Goal: Transaction & Acquisition: Purchase product/service

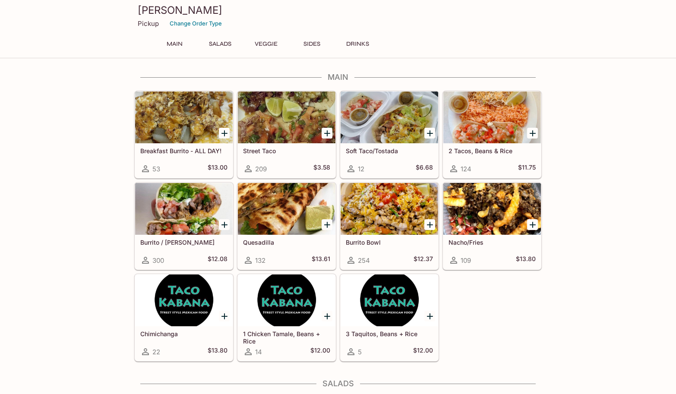
click at [488, 216] on div at bounding box center [493, 209] width 98 height 52
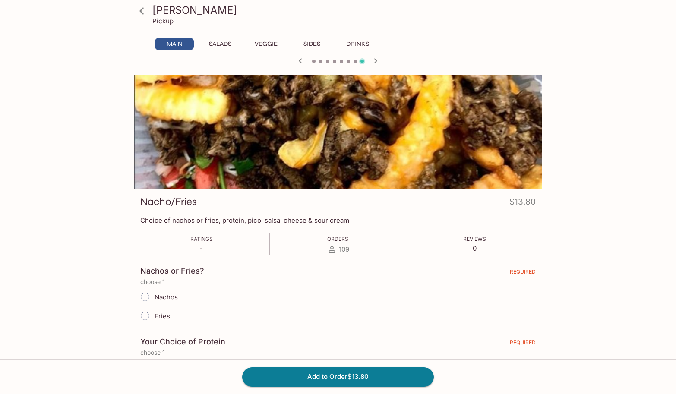
click at [147, 299] on input "Nachos" at bounding box center [145, 297] width 18 height 18
radio input "true"
click at [139, 9] on icon at bounding box center [141, 10] width 15 height 15
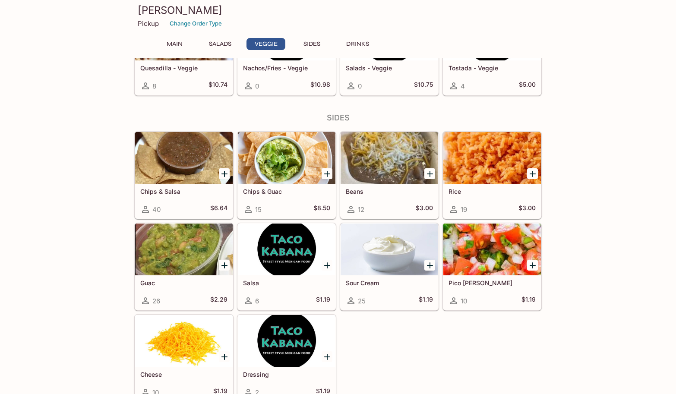
scroll to position [561, 0]
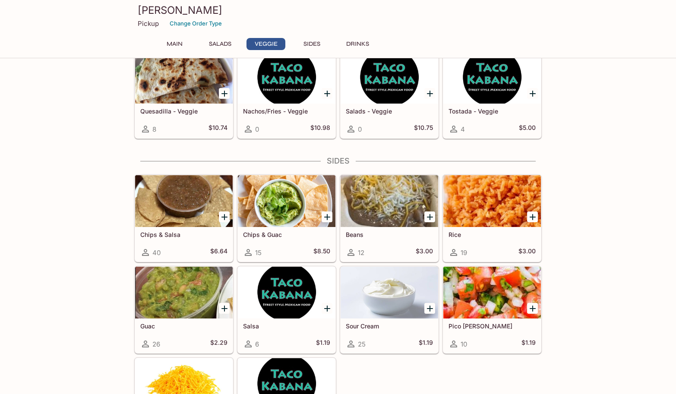
click at [505, 205] on div at bounding box center [493, 201] width 98 height 52
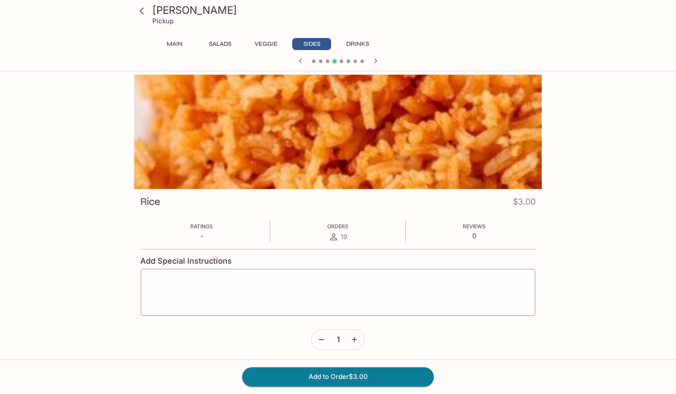
click at [589, 240] on div "Taco Kabana Pickup Main Salads Veggie Sides Drinks Beans $3.00 Ratings - Orders…" at bounding box center [338, 243] width 553 height 336
click at [374, 61] on icon "button" at bounding box center [376, 61] width 10 height 10
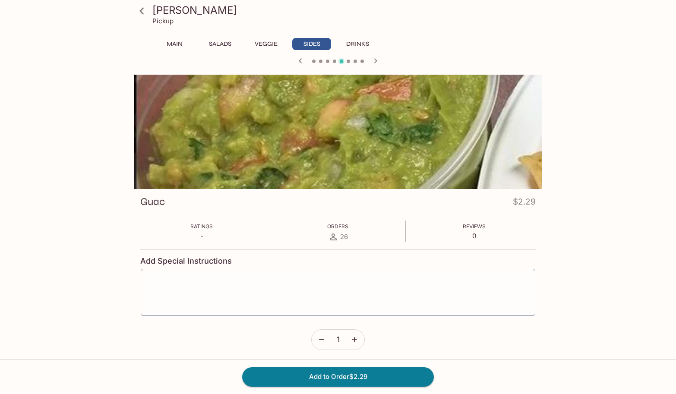
click at [374, 61] on icon "button" at bounding box center [376, 61] width 10 height 10
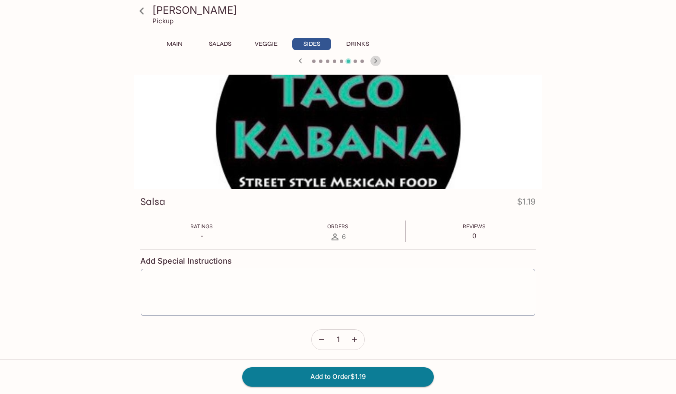
click at [374, 61] on icon "button" at bounding box center [376, 61] width 10 height 10
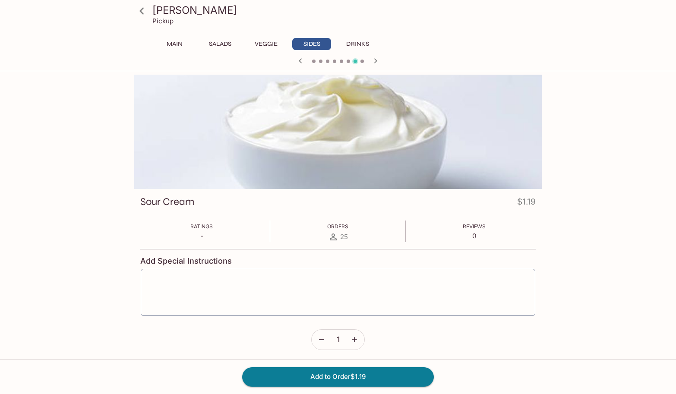
click at [374, 61] on icon "button" at bounding box center [376, 61] width 10 height 10
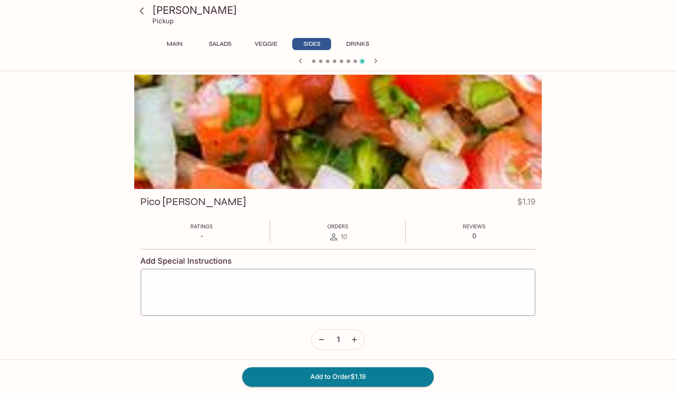
click at [374, 61] on icon "button" at bounding box center [376, 61] width 10 height 10
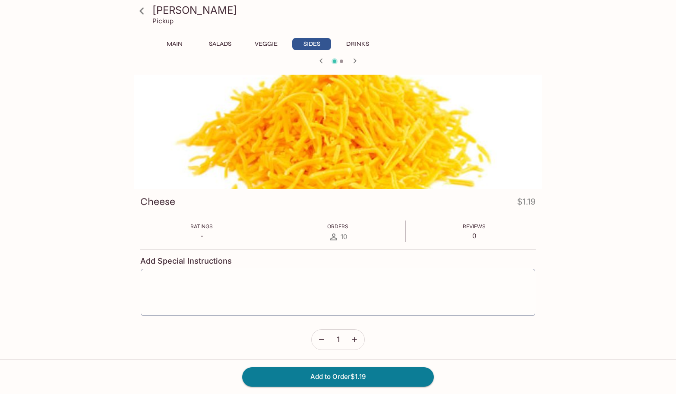
click at [318, 59] on icon "button" at bounding box center [321, 61] width 10 height 10
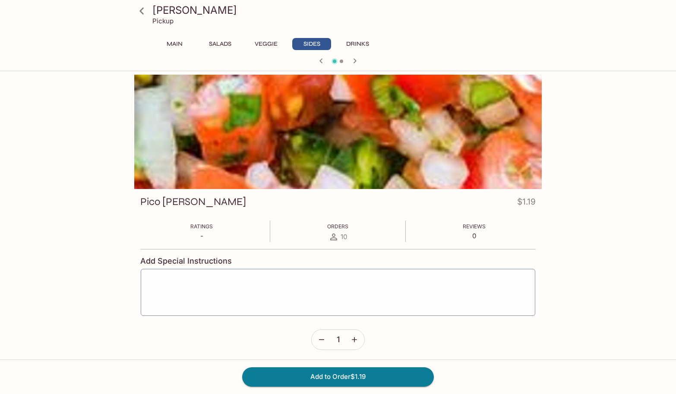
click at [318, 59] on div at bounding box center [338, 61] width 415 height 13
click at [322, 61] on span at bounding box center [320, 61] width 3 height 3
click at [296, 63] on icon "button" at bounding box center [300, 61] width 10 height 10
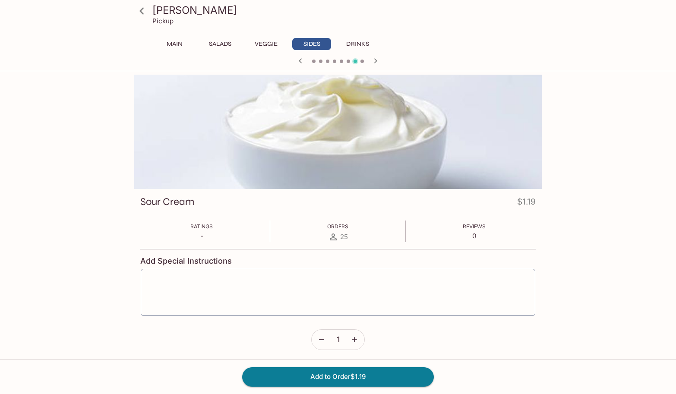
click at [296, 63] on icon "button" at bounding box center [300, 61] width 10 height 10
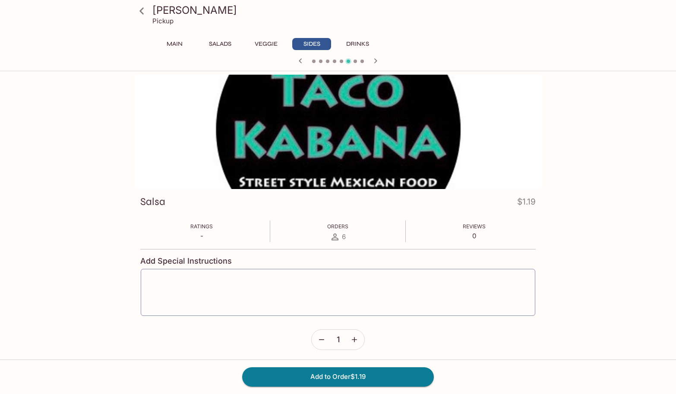
click at [296, 63] on icon "button" at bounding box center [300, 61] width 10 height 10
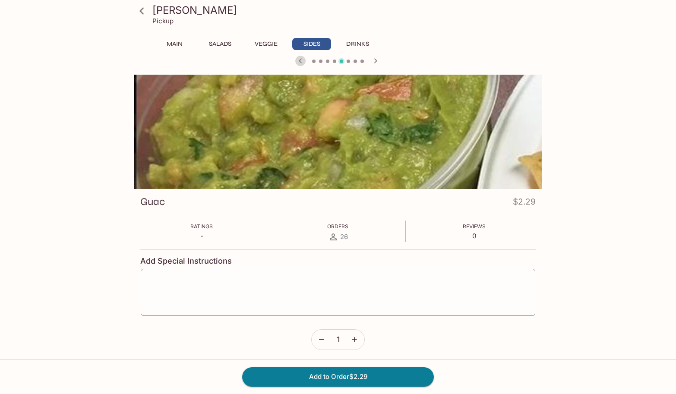
click at [296, 63] on icon "button" at bounding box center [300, 61] width 10 height 10
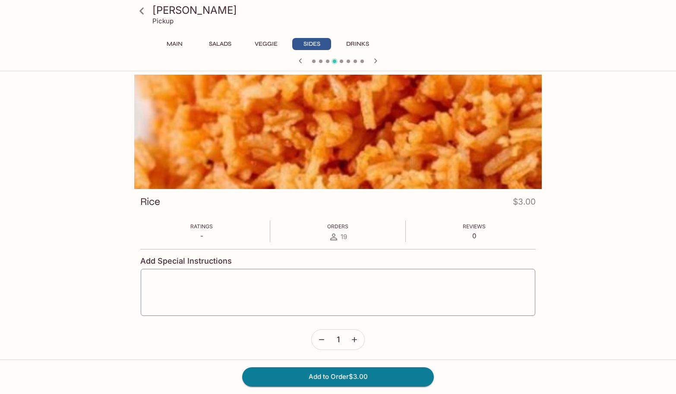
click at [296, 63] on icon "button" at bounding box center [300, 61] width 10 height 10
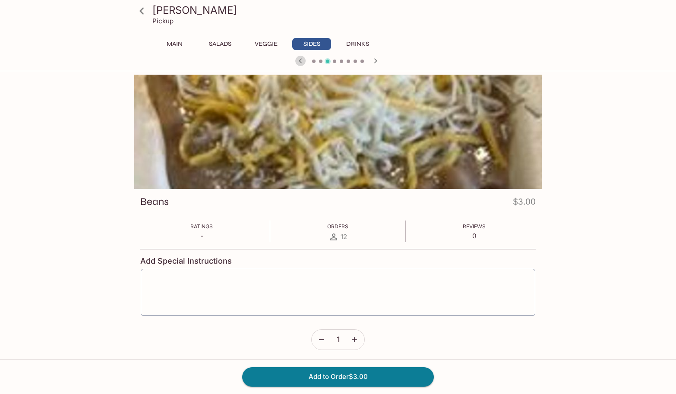
click at [296, 63] on icon "button" at bounding box center [300, 61] width 10 height 10
